Goal: Information Seeking & Learning: Learn about a topic

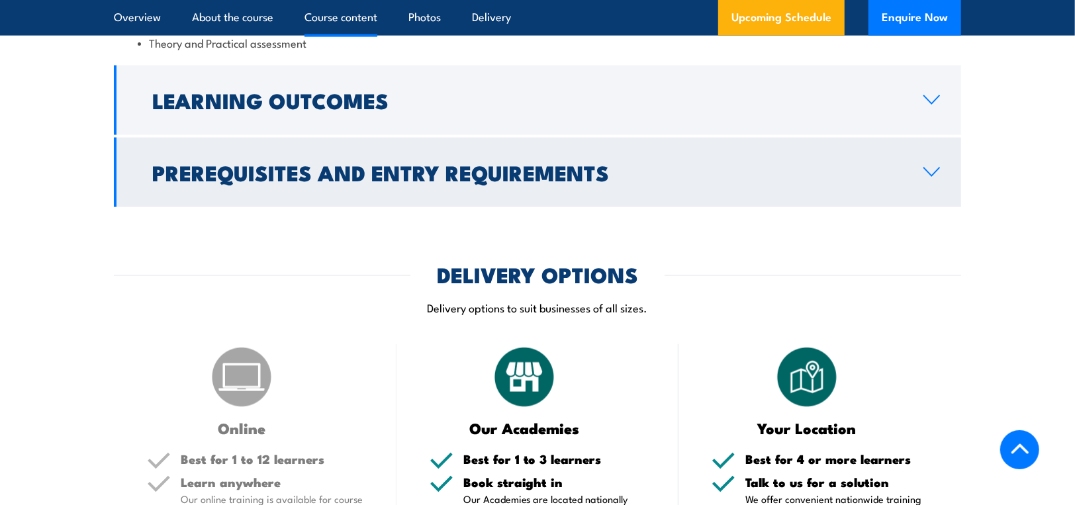
click at [402, 163] on h2 "Prerequisites and Entry Requirements" at bounding box center [527, 172] width 750 height 19
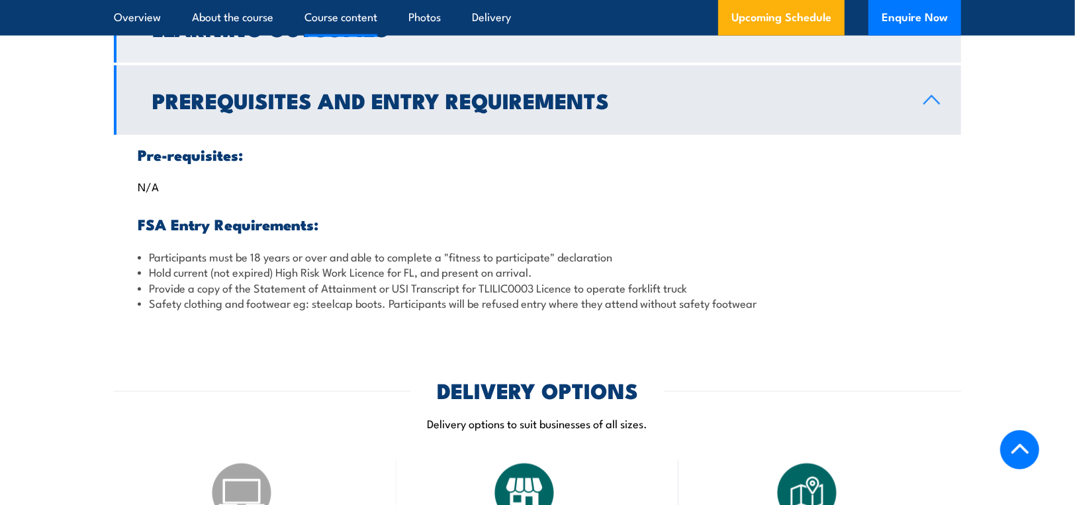
scroll to position [1240, 0]
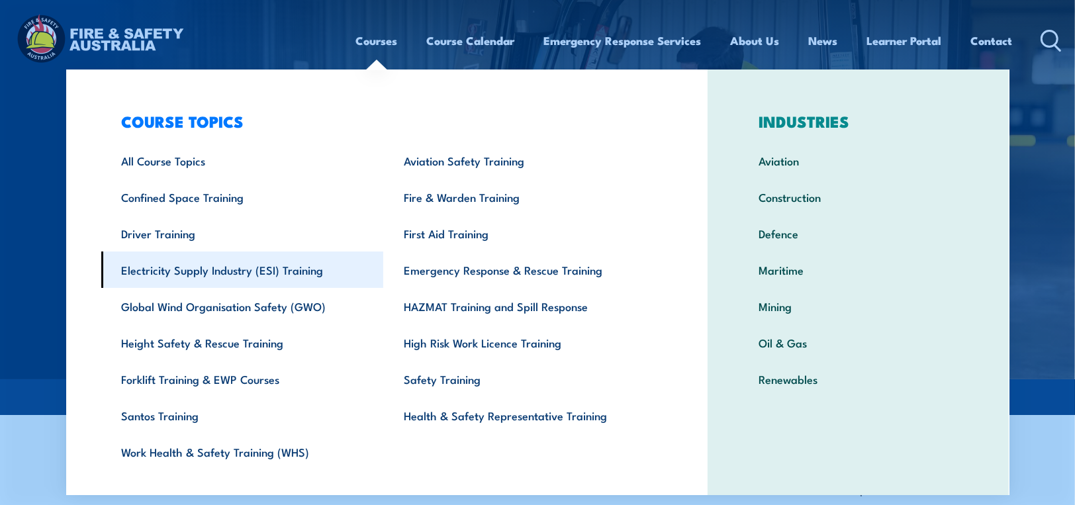
scroll to position [24, 0]
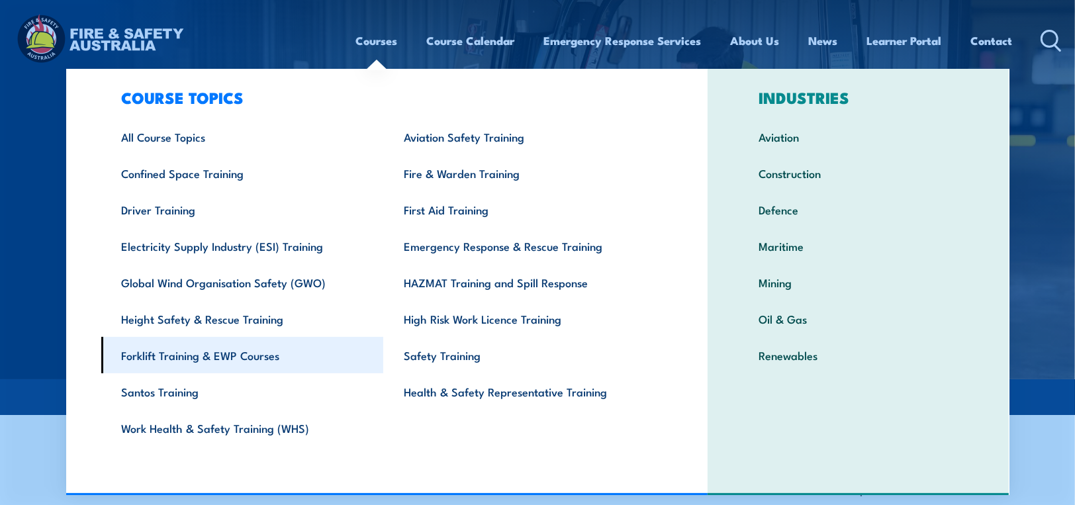
click at [195, 356] on link "Forklift Training & EWP Courses" at bounding box center [242, 355] width 283 height 36
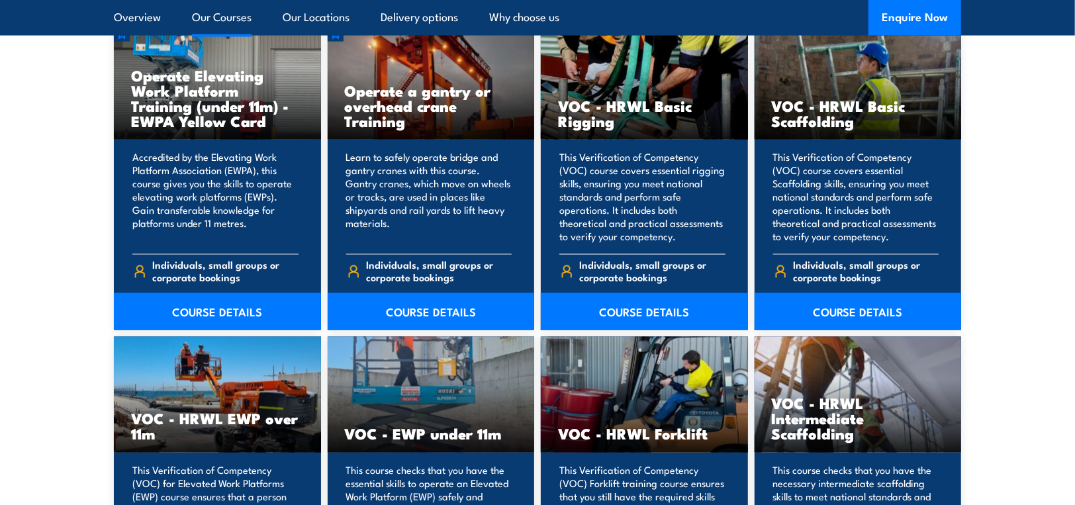
scroll to position [1456, 0]
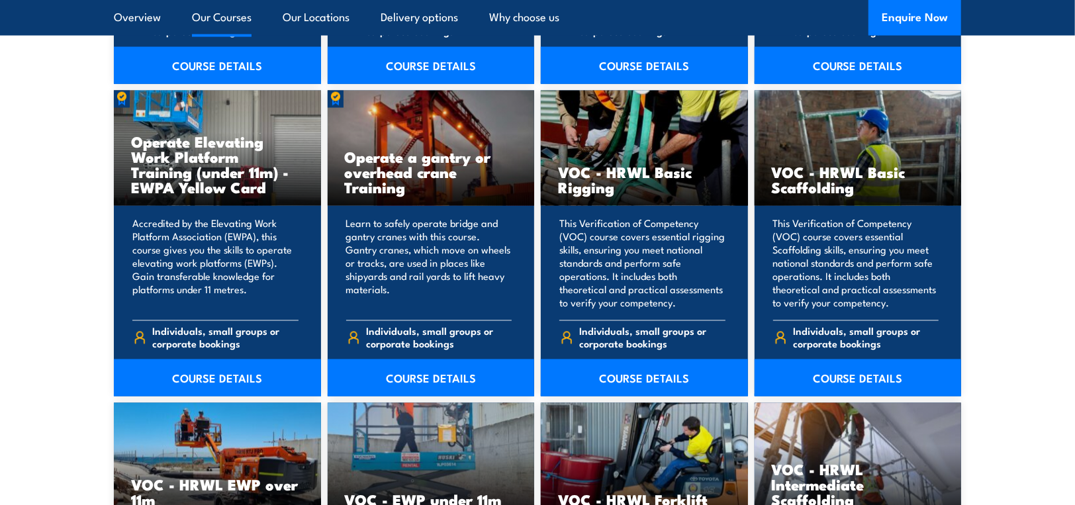
drag, startPoint x: 1011, startPoint y: 207, endPoint x: 1021, endPoint y: 207, distance: 10.6
click at [1011, 207] on section "13 COURSES Conduct telescopic materials handler operations Training 13" at bounding box center [537, 405] width 1075 height 1388
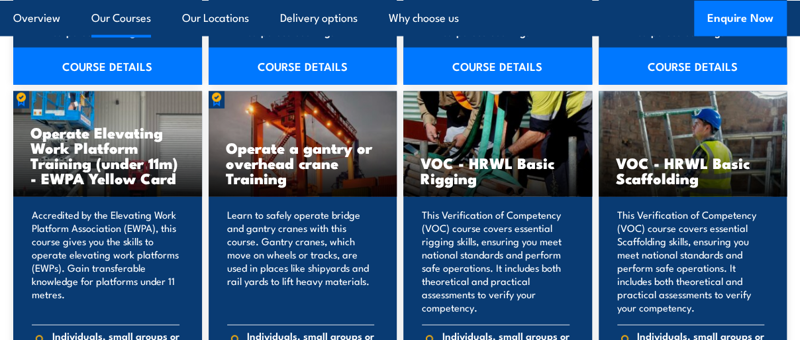
scroll to position [1415, 0]
